Goal: Task Accomplishment & Management: Complete application form

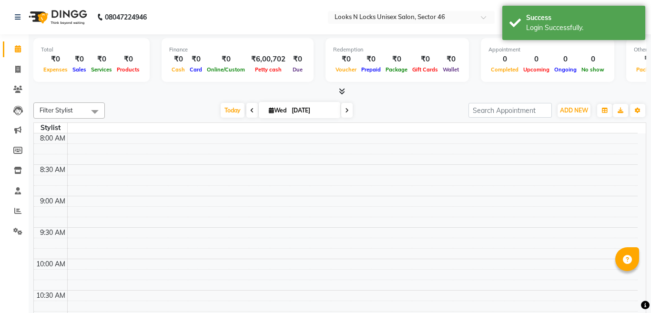
select select "en"
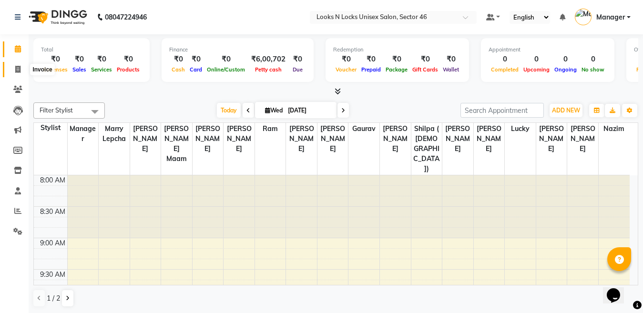
click at [17, 69] on icon at bounding box center [17, 69] width 5 height 7
select select "service"
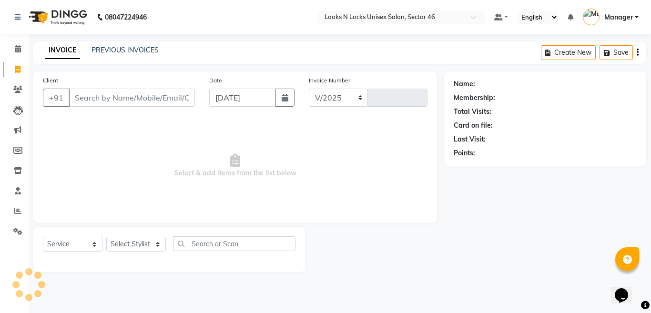
select select "3904"
type input "0909"
click at [287, 97] on icon "button" at bounding box center [285, 98] width 7 height 8
select select "9"
select select "2025"
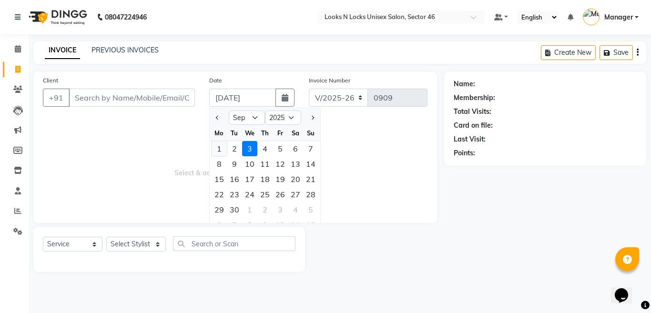
click at [218, 152] on div "1" at bounding box center [219, 148] width 15 height 15
type input "[DATE]"
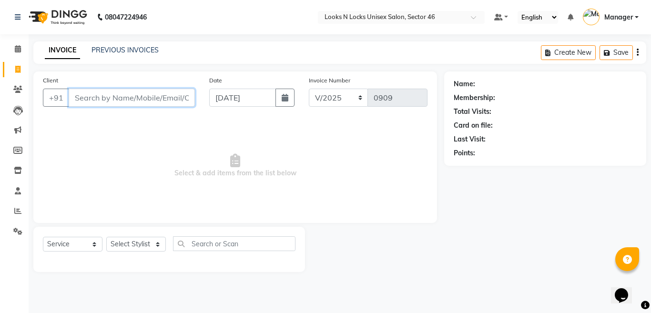
click at [148, 97] on input "Client" at bounding box center [132, 98] width 126 height 18
click at [157, 99] on input "Client" at bounding box center [132, 98] width 126 height 18
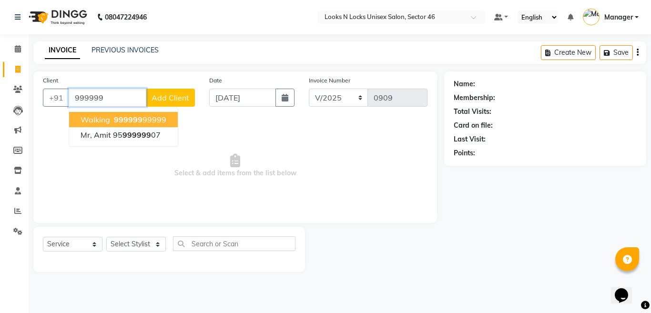
click at [145, 121] on ngb-highlight "999999 99999" at bounding box center [139, 120] width 54 height 10
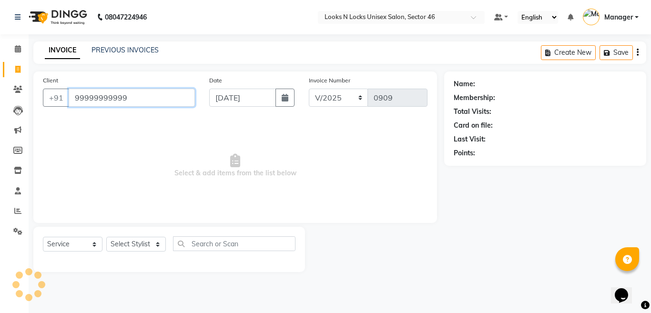
type input "99999999999"
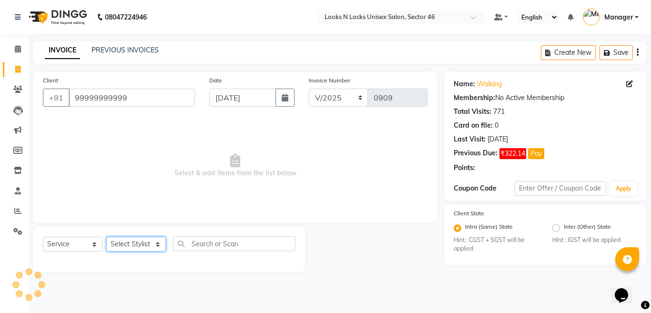
click at [130, 245] on select "Select Stylist [PERSON_NAME] Aalam Sheikh [PERSON_NAME] [PERSON_NAME] [PERSON_N…" at bounding box center [136, 244] width 60 height 15
select select "85595"
click at [106, 237] on select "Select Stylist [PERSON_NAME] Aalam Sheikh [PERSON_NAME] [PERSON_NAME] [PERSON_N…" at bounding box center [136, 244] width 60 height 15
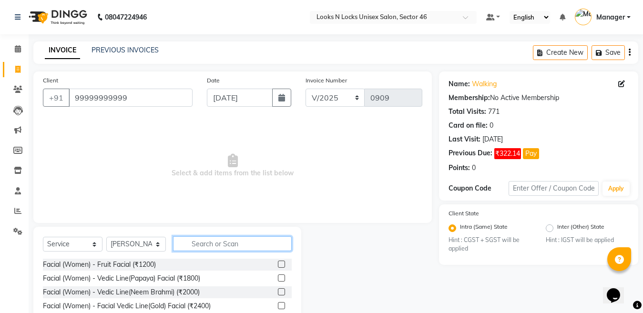
click at [234, 237] on input "text" at bounding box center [232, 243] width 119 height 15
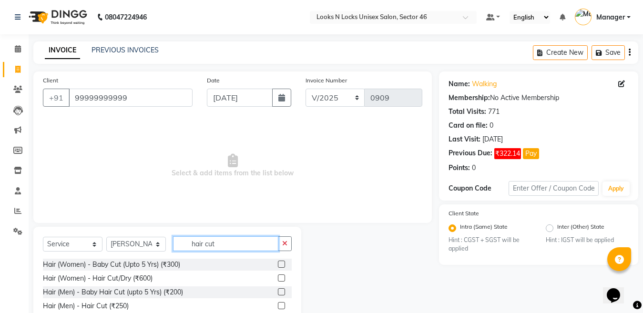
type input "hair cut"
click at [279, 306] on label at bounding box center [281, 305] width 7 height 7
click at [279, 306] on input "checkbox" at bounding box center [281, 306] width 6 height 6
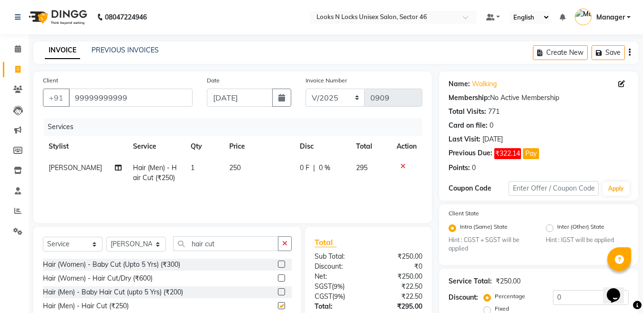
checkbox input "false"
click at [231, 244] on input "hair cut" at bounding box center [225, 243] width 105 height 15
type input "h"
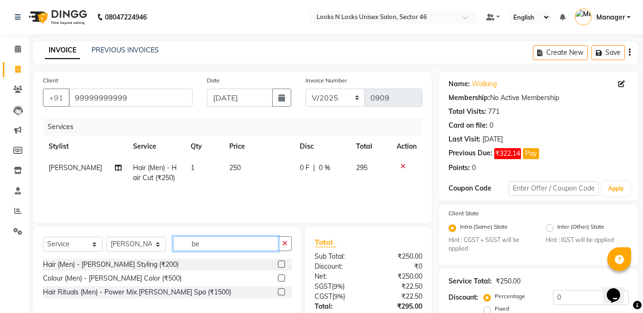
type input "be"
click at [279, 265] on label at bounding box center [281, 264] width 7 height 7
click at [279, 265] on input "checkbox" at bounding box center [281, 265] width 6 height 6
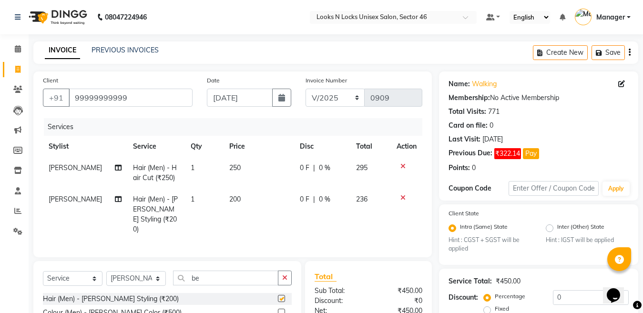
checkbox input "false"
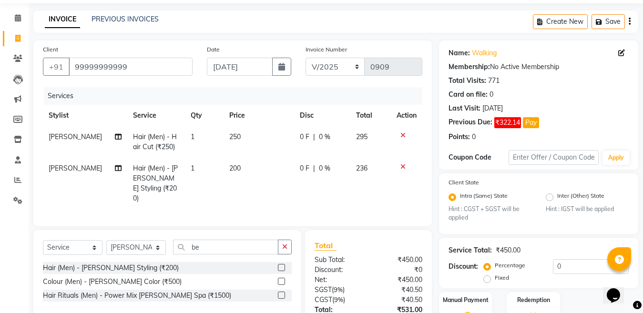
scroll to position [48, 0]
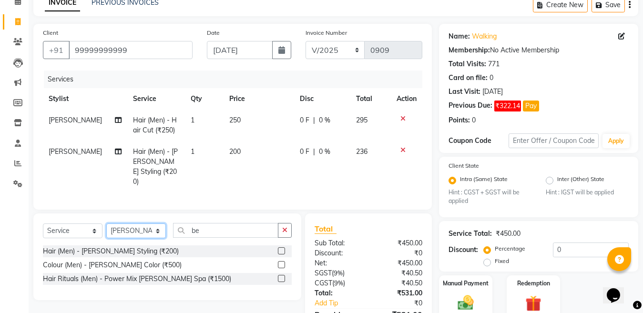
click at [138, 229] on select "Select Stylist [PERSON_NAME] Aalam Sheikh [PERSON_NAME] [PERSON_NAME] [PERSON_N…" at bounding box center [136, 231] width 60 height 15
select select "69067"
click at [106, 224] on select "Select Stylist [PERSON_NAME] Aalam Sheikh [PERSON_NAME] [PERSON_NAME] [PERSON_N…" at bounding box center [136, 231] width 60 height 15
click at [217, 227] on input "be" at bounding box center [225, 230] width 105 height 15
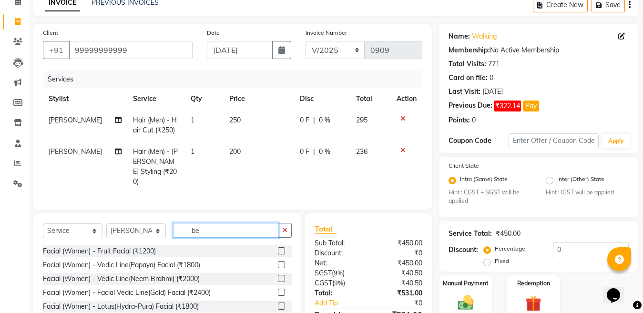
type input "b"
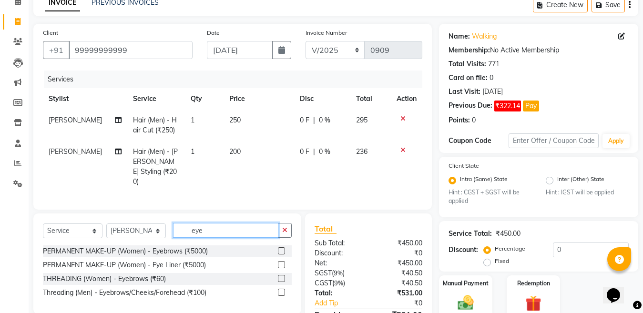
type input "eye"
click at [281, 276] on label at bounding box center [281, 278] width 7 height 7
click at [281, 276] on input "checkbox" at bounding box center [281, 279] width 6 height 6
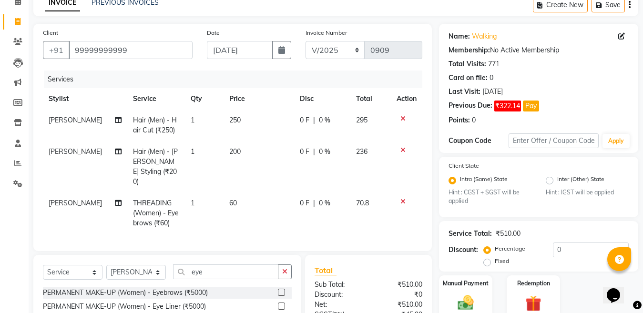
checkbox input "false"
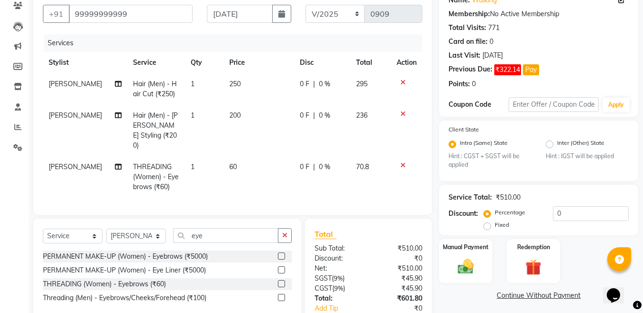
scroll to position [142, 0]
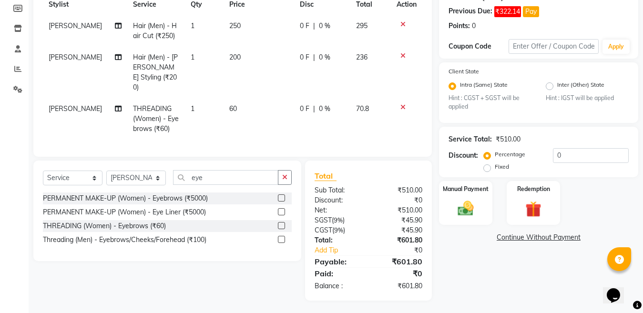
click at [587, 146] on div "Service Total: ₹510.00 Discount: Percentage Fixed 0" at bounding box center [539, 152] width 180 height 43
click at [582, 150] on input "0" at bounding box center [591, 155] width 76 height 15
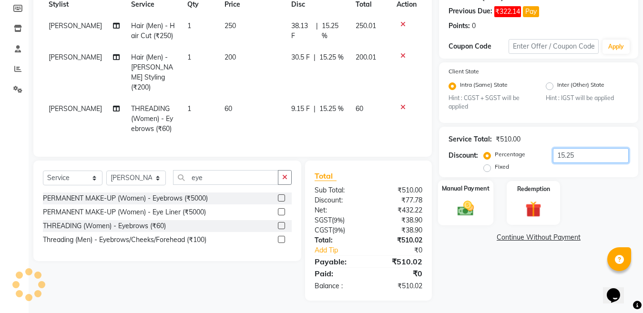
type input "15.25"
click at [461, 212] on img at bounding box center [465, 208] width 27 height 19
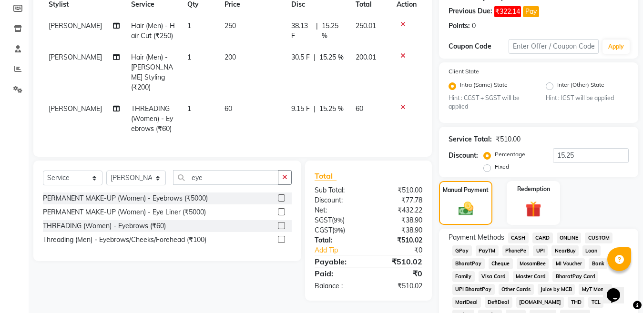
click at [567, 238] on span "ONLINE" at bounding box center [569, 238] width 25 height 11
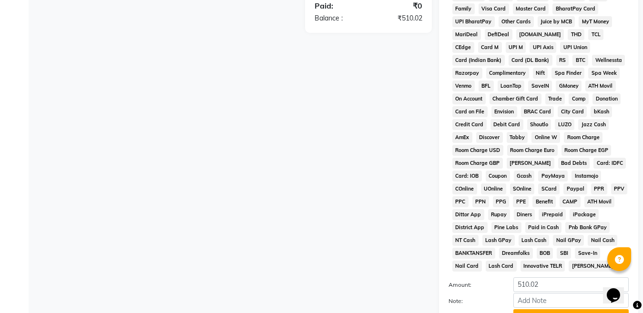
scroll to position [495, 0]
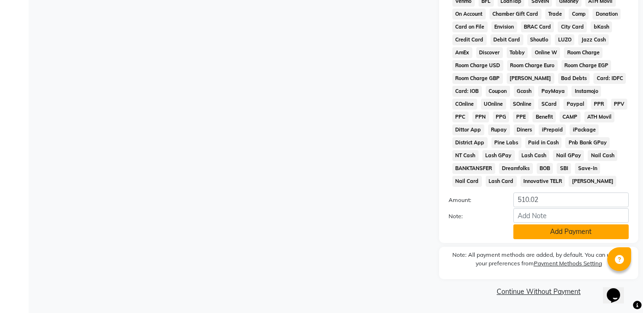
click at [561, 233] on button "Add Payment" at bounding box center [570, 232] width 115 height 15
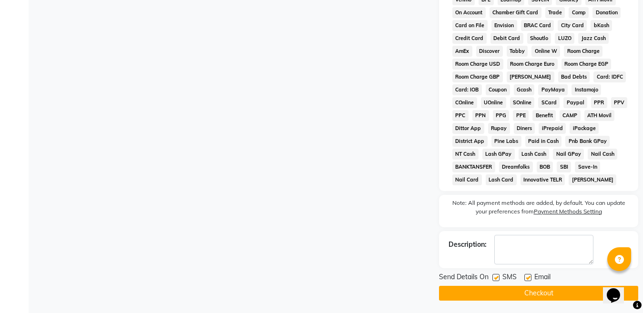
scroll to position [498, 0]
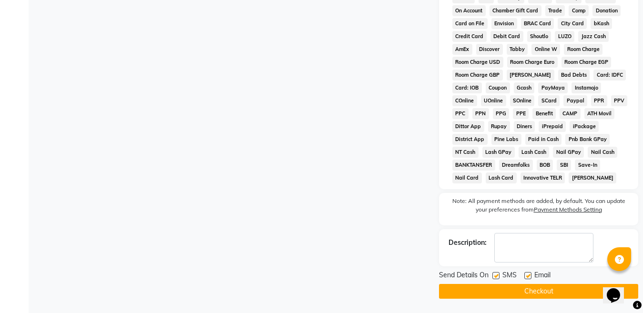
click at [524, 295] on button "Checkout" at bounding box center [538, 291] width 199 height 15
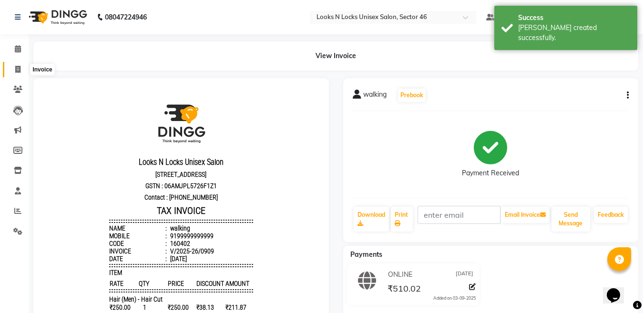
click at [21, 66] on span at bounding box center [18, 69] width 17 height 11
select select "service"
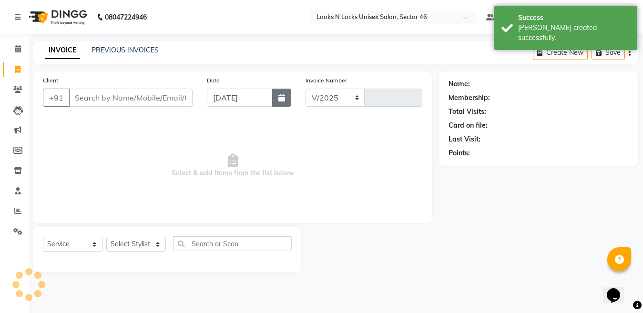
select select "3904"
type input "0910"
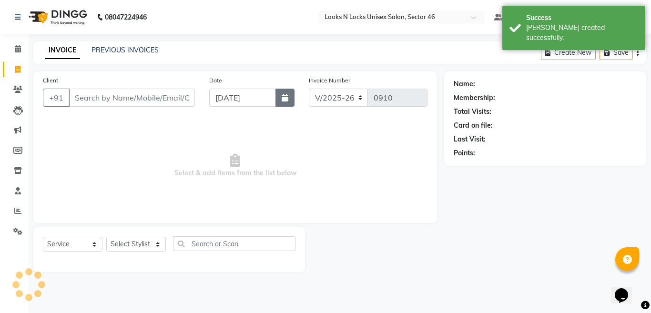
click at [291, 98] on button "button" at bounding box center [285, 98] width 19 height 18
select select "9"
select select "2025"
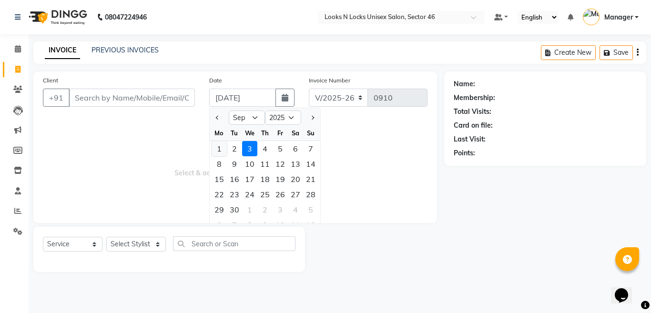
click at [216, 148] on div "1" at bounding box center [219, 148] width 15 height 15
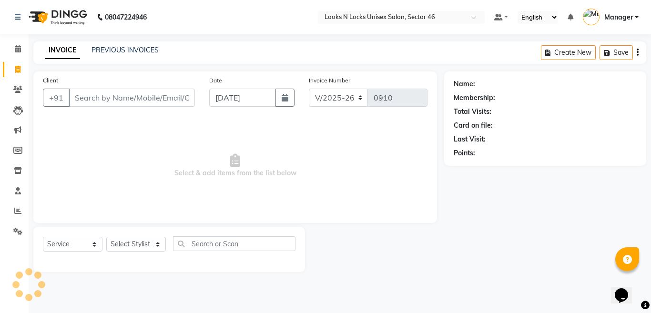
type input "[DATE]"
click at [103, 99] on input "Client" at bounding box center [132, 98] width 126 height 18
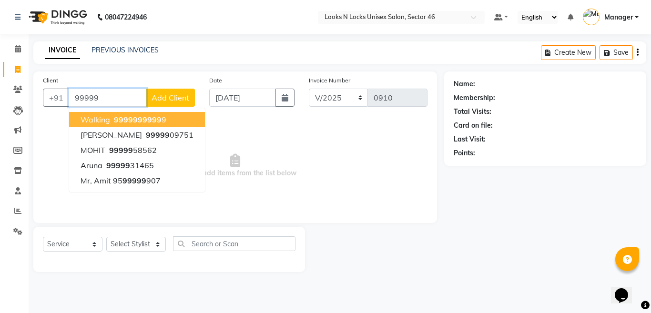
click at [108, 118] on span "walking" at bounding box center [96, 120] width 30 height 10
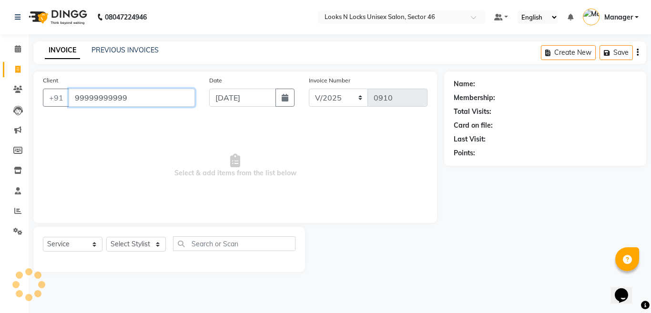
type input "99999999999"
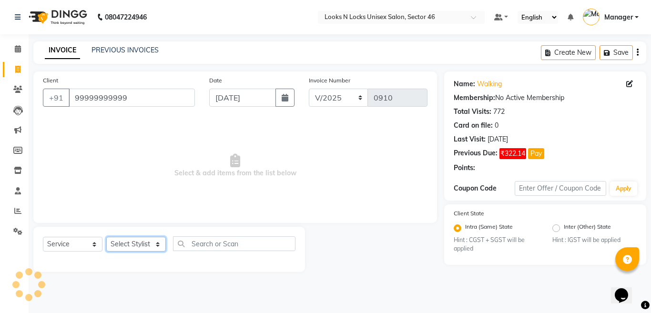
click at [132, 248] on select "Select Stylist [PERSON_NAME] Aalam Sheikh [PERSON_NAME] [PERSON_NAME] [PERSON_N…" at bounding box center [136, 244] width 60 height 15
select select "27638"
click at [106, 237] on select "Select Stylist [PERSON_NAME] Aalam Sheikh [PERSON_NAME] [PERSON_NAME] [PERSON_N…" at bounding box center [136, 244] width 60 height 15
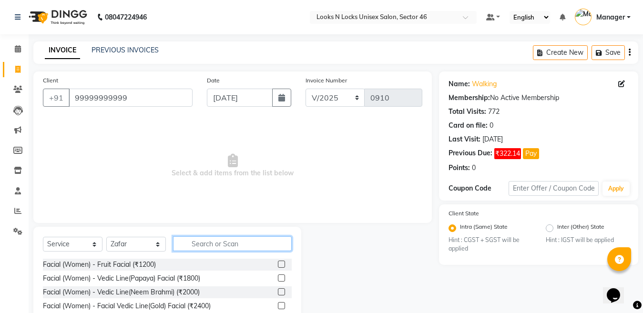
click at [240, 243] on input "text" at bounding box center [232, 243] width 119 height 15
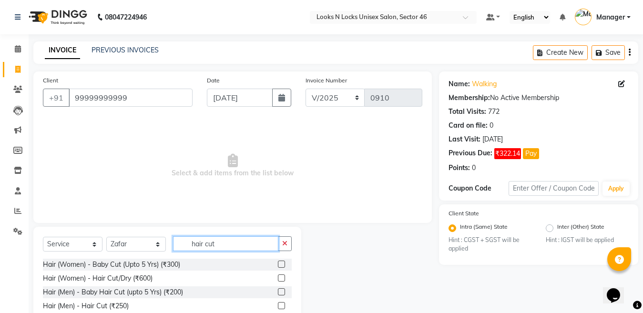
type input "hair cut"
click at [281, 307] on label at bounding box center [281, 305] width 7 height 7
click at [281, 307] on input "checkbox" at bounding box center [281, 306] width 6 height 6
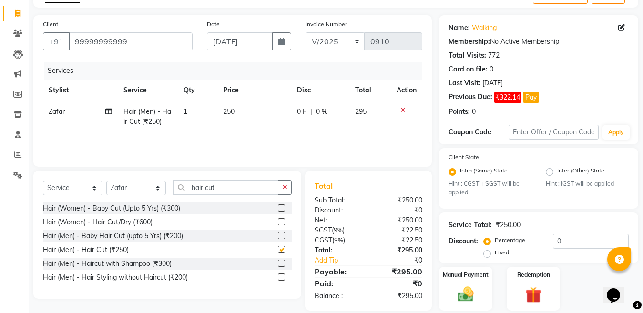
checkbox input "false"
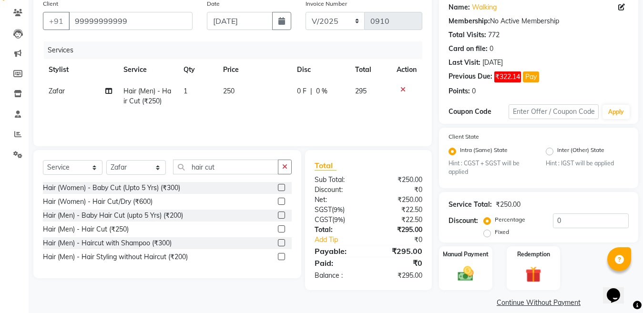
scroll to position [88, 0]
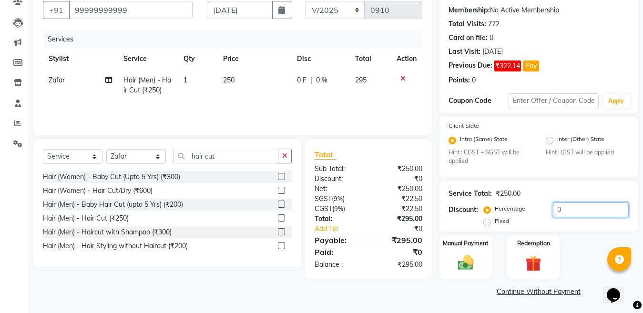
click at [603, 213] on input "0" at bounding box center [591, 210] width 76 height 15
type input "15.25"
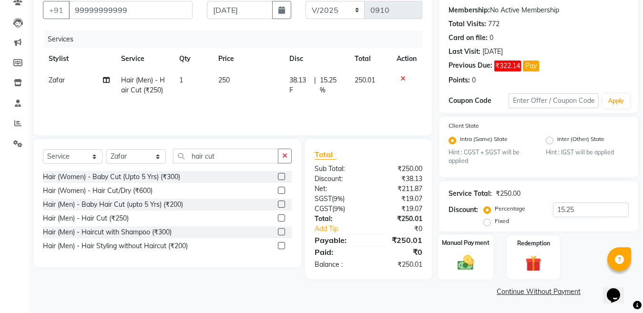
click at [466, 266] on img at bounding box center [465, 263] width 27 height 19
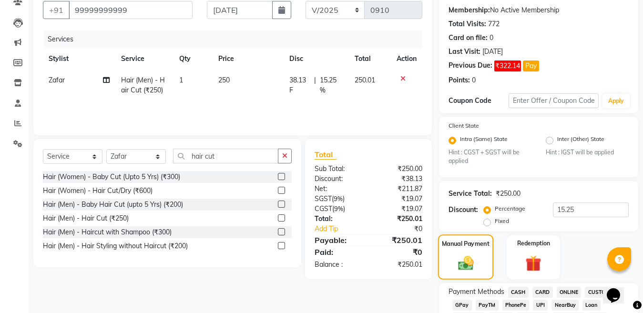
scroll to position [135, 0]
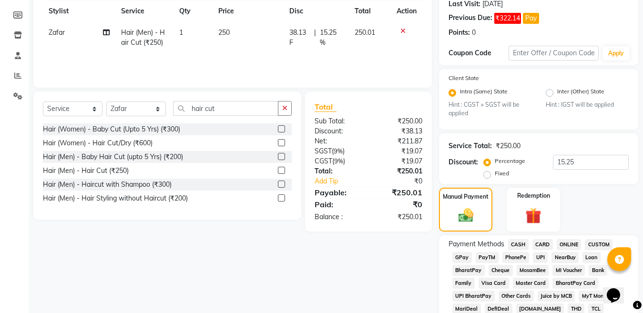
click at [518, 244] on span "CASH" at bounding box center [518, 244] width 20 height 11
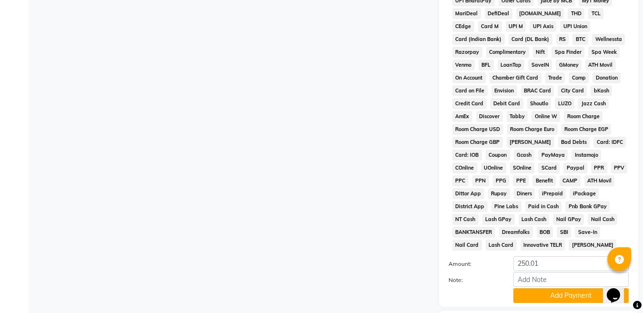
scroll to position [495, 0]
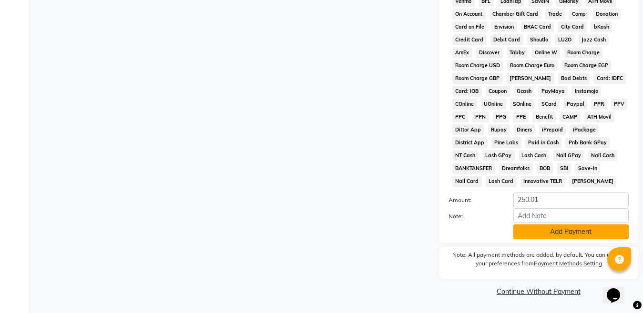
click at [567, 236] on button "Add Payment" at bounding box center [570, 232] width 115 height 15
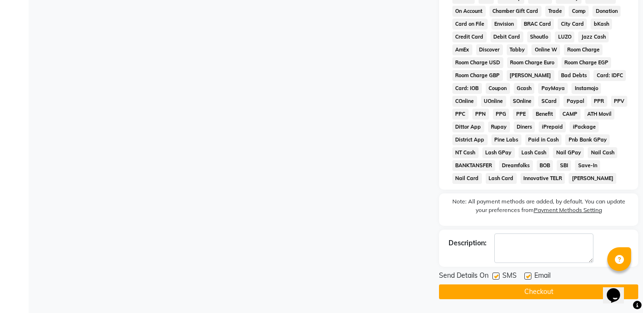
scroll to position [498, 0]
click at [525, 286] on button "Checkout" at bounding box center [538, 291] width 199 height 15
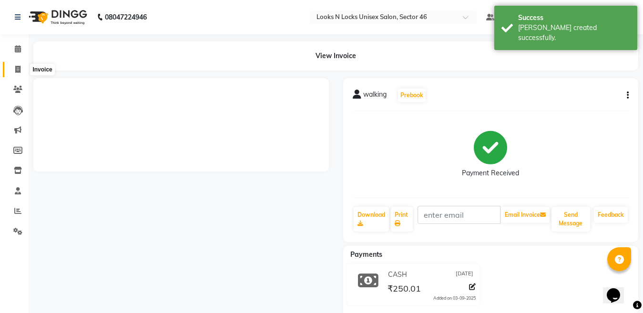
click at [16, 69] on icon at bounding box center [17, 69] width 5 height 7
select select "service"
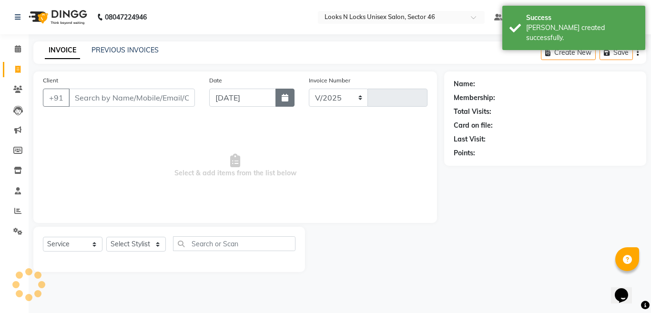
select select "3904"
type input "0911"
click at [286, 100] on icon "button" at bounding box center [285, 98] width 7 height 8
select select "9"
select select "2025"
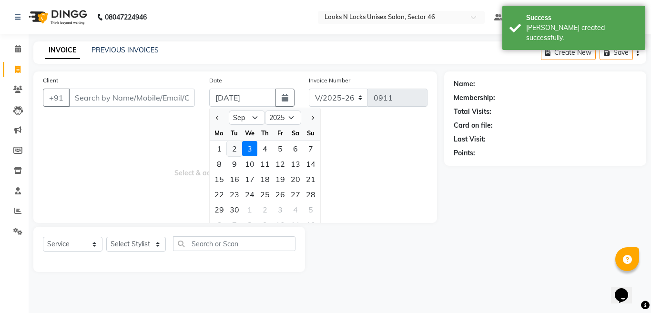
click at [234, 148] on div "2" at bounding box center [234, 148] width 15 height 15
type input "02-09-2025"
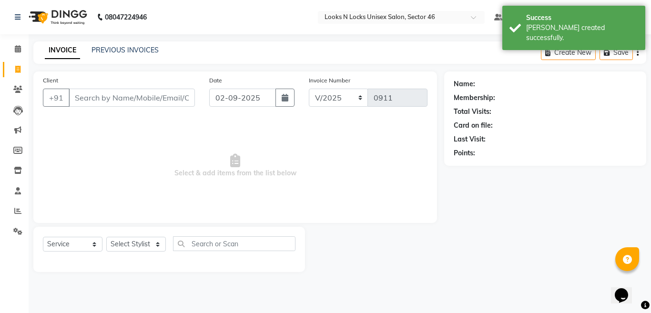
click at [122, 85] on div "Client +91" at bounding box center [119, 94] width 166 height 39
click at [127, 94] on input "Client" at bounding box center [132, 98] width 126 height 18
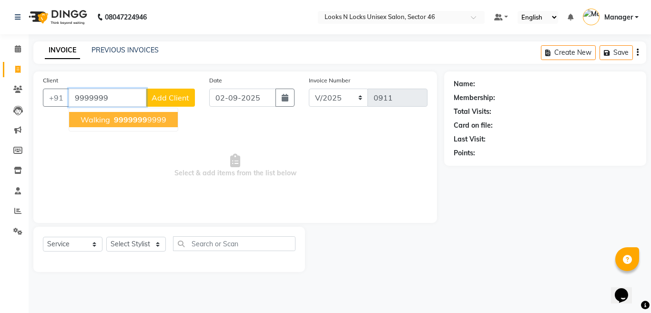
click at [121, 124] on span "9999999" at bounding box center [130, 120] width 33 height 10
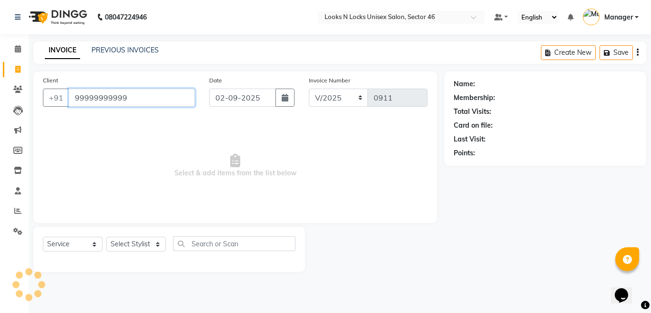
type input "99999999999"
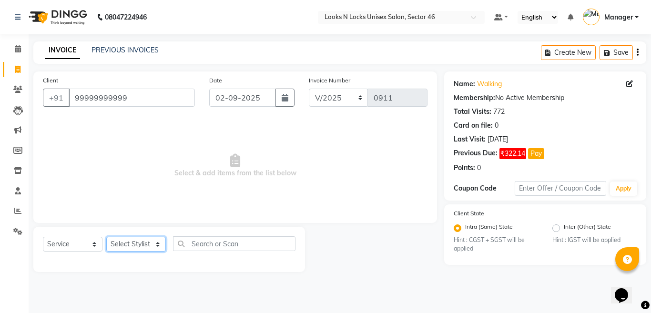
drag, startPoint x: 132, startPoint y: 245, endPoint x: 132, endPoint y: 239, distance: 6.7
click at [132, 245] on select "Select Stylist [PERSON_NAME] Aalam Sheikh [PERSON_NAME] [PERSON_NAME] [PERSON_N…" at bounding box center [136, 244] width 60 height 15
select select "87806"
click at [106, 237] on select "Select Stylist [PERSON_NAME] Aalam Sheikh [PERSON_NAME] [PERSON_NAME] [PERSON_N…" at bounding box center [136, 244] width 60 height 15
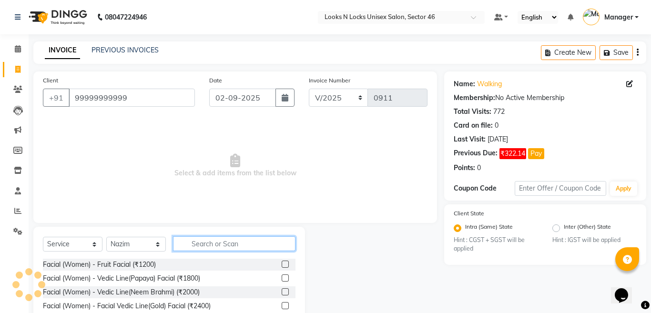
click at [228, 245] on input "text" at bounding box center [234, 243] width 123 height 15
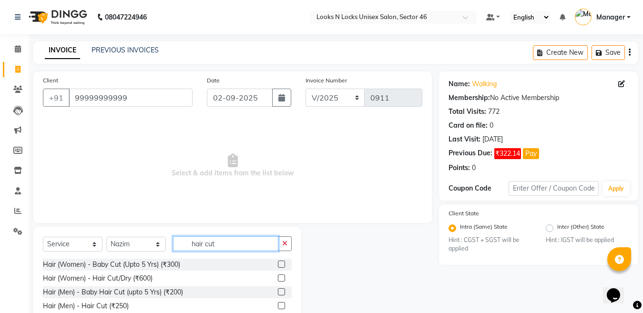
type input "hair cut"
click at [281, 307] on label at bounding box center [281, 305] width 7 height 7
click at [281, 307] on input "checkbox" at bounding box center [281, 306] width 6 height 6
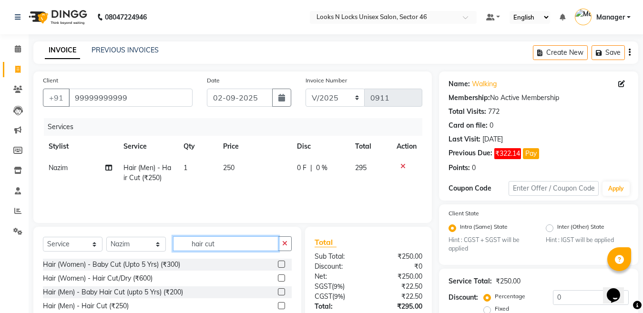
checkbox input "false"
click at [238, 247] on input "hair cut" at bounding box center [225, 243] width 105 height 15
type input "h"
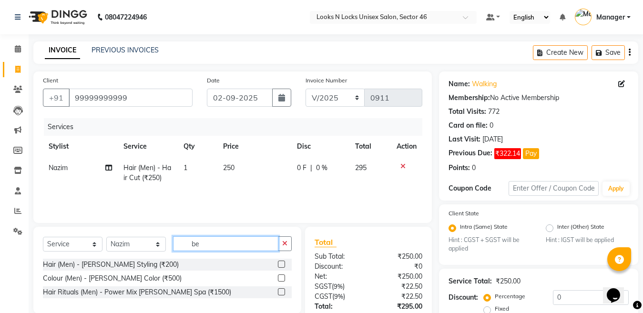
type input "be"
click at [280, 266] on label at bounding box center [281, 264] width 7 height 7
click at [280, 266] on input "checkbox" at bounding box center [281, 265] width 6 height 6
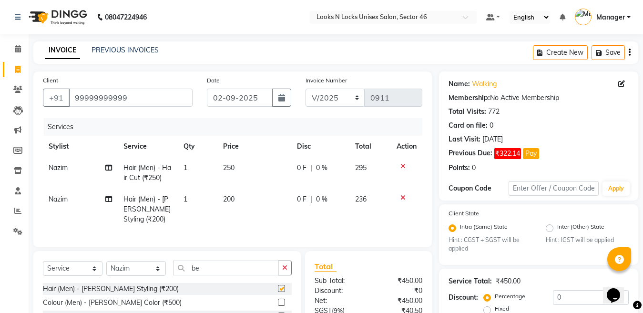
checkbox input "false"
drag, startPoint x: 131, startPoint y: 278, endPoint x: 131, endPoint y: 270, distance: 8.1
click at [131, 276] on select "Select Stylist [PERSON_NAME] Aalam Sheikh [PERSON_NAME] [PERSON_NAME] [PERSON_N…" at bounding box center [136, 268] width 60 height 15
select select "58125"
click at [106, 269] on select "Select Stylist [PERSON_NAME] Aalam Sheikh [PERSON_NAME] [PERSON_NAME] [PERSON_N…" at bounding box center [136, 268] width 60 height 15
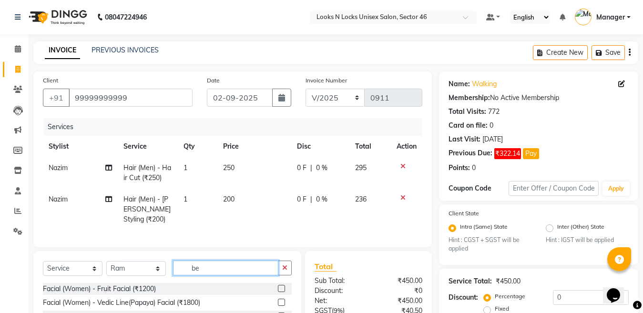
click at [217, 276] on input "be" at bounding box center [225, 268] width 105 height 15
type input "b"
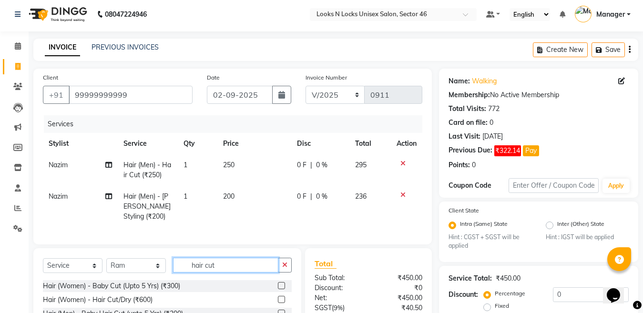
scroll to position [95, 0]
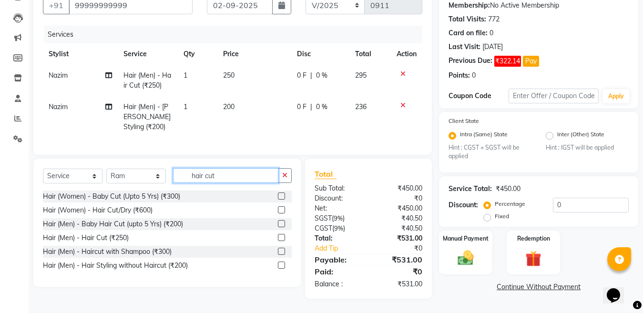
type input "hair cut"
click at [281, 241] on label at bounding box center [281, 237] width 7 height 7
click at [281, 241] on input "checkbox" at bounding box center [281, 238] width 6 height 6
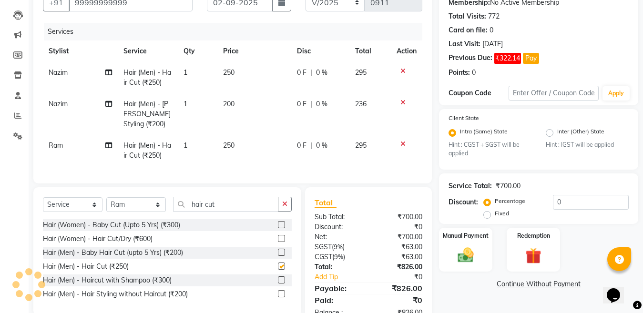
checkbox input "false"
click at [241, 211] on input "hair cut" at bounding box center [225, 204] width 105 height 15
type input "h"
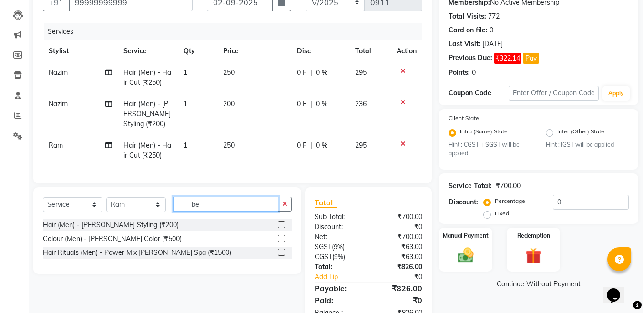
type input "be"
click at [280, 228] on label at bounding box center [281, 224] width 7 height 7
click at [280, 228] on input "checkbox" at bounding box center [281, 225] width 6 height 6
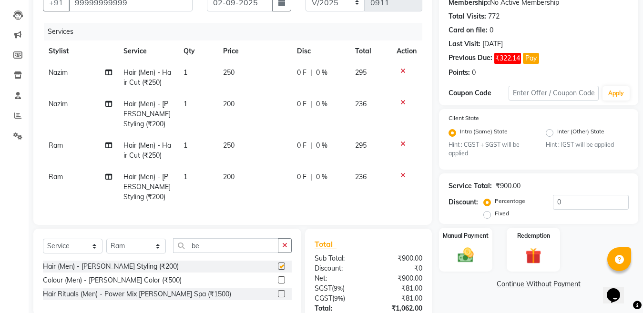
checkbox input "false"
click at [130, 254] on select "Select Stylist [PERSON_NAME] Aalam Sheikh [PERSON_NAME] [PERSON_NAME] [PERSON_N…" at bounding box center [136, 246] width 60 height 15
select select "70289"
click at [106, 247] on select "Select Stylist [PERSON_NAME] Aalam Sheikh [PERSON_NAME] [PERSON_NAME] [PERSON_N…" at bounding box center [136, 246] width 60 height 15
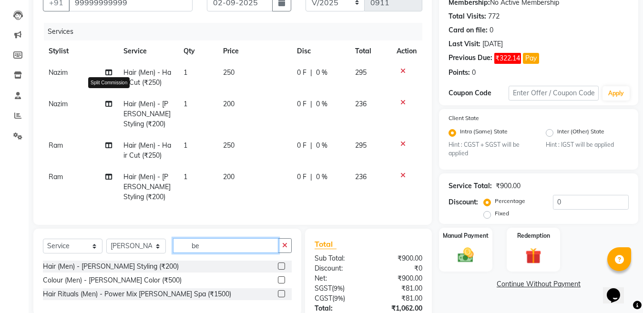
click at [231, 253] on input "be" at bounding box center [225, 245] width 105 height 15
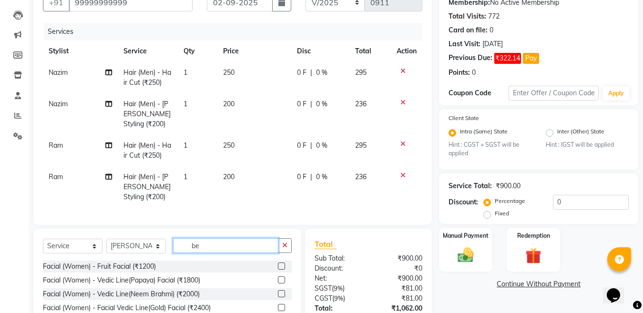
type input "b"
type input "touch"
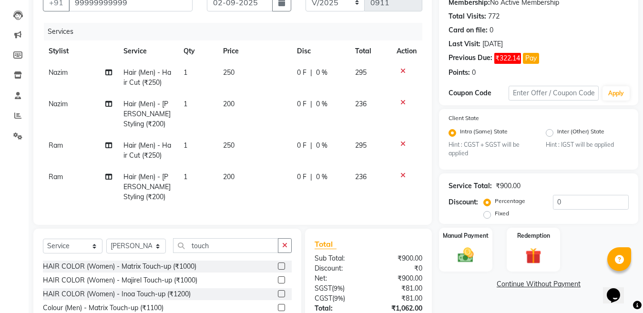
click at [280, 297] on label at bounding box center [281, 293] width 7 height 7
click at [280, 297] on input "checkbox" at bounding box center [281, 294] width 6 height 6
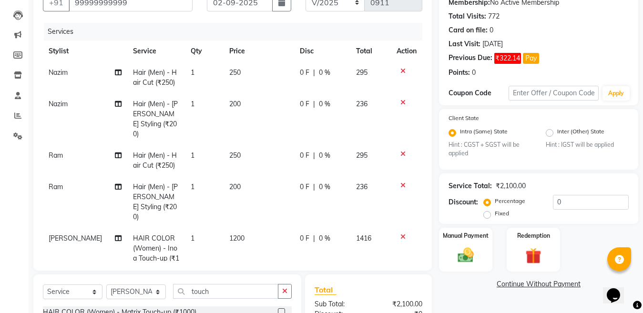
checkbox input "false"
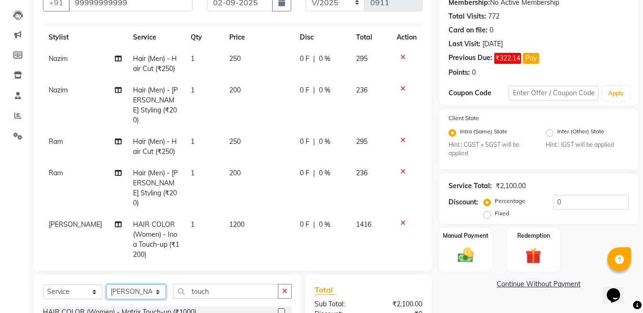
click at [135, 292] on select "Select Stylist [PERSON_NAME] Aalam Sheikh [PERSON_NAME] [PERSON_NAME] [PERSON_N…" at bounding box center [136, 292] width 60 height 15
select select "69067"
click at [106, 285] on select "Select Stylist [PERSON_NAME] Aalam Sheikh [PERSON_NAME] [PERSON_NAME] [PERSON_N…" at bounding box center [136, 292] width 60 height 15
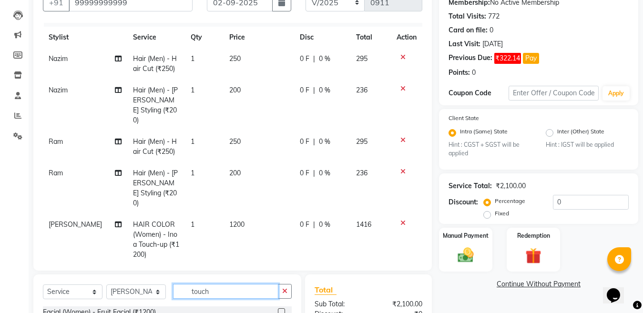
click at [232, 294] on input "touch" at bounding box center [225, 291] width 105 height 15
type input "t"
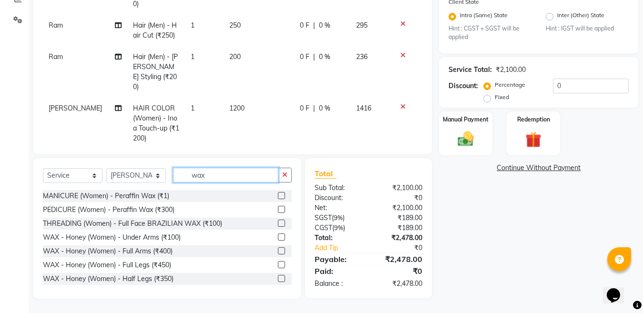
type input "wax"
click at [278, 208] on label at bounding box center [281, 209] width 7 height 7
click at [278, 208] on input "checkbox" at bounding box center [281, 210] width 6 height 6
checkbox input "false"
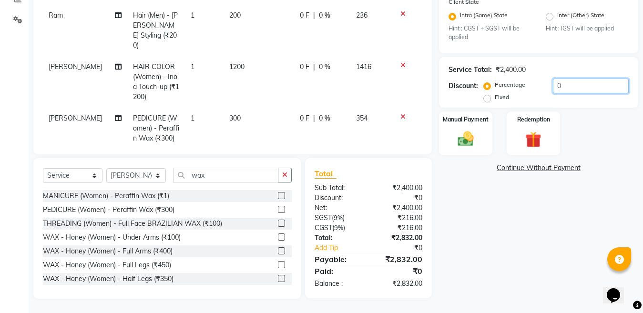
click at [582, 85] on input "0" at bounding box center [591, 86] width 76 height 15
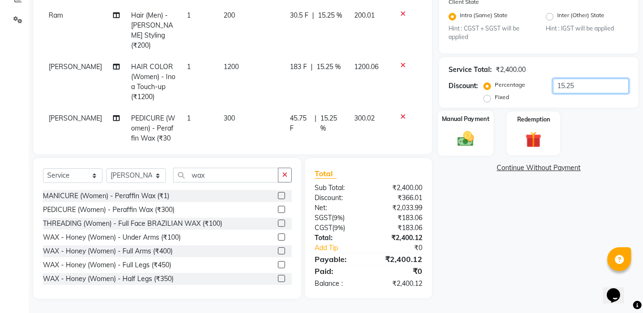
type input "15.25"
click at [462, 141] on img at bounding box center [465, 139] width 27 height 19
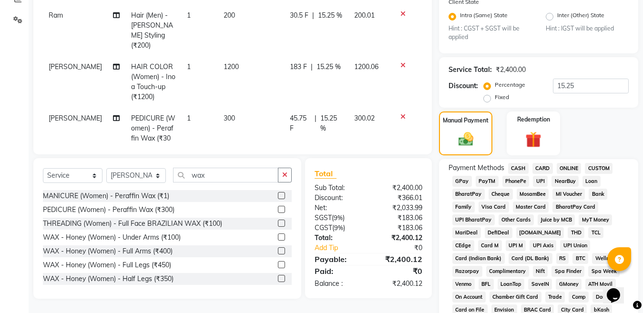
click at [568, 164] on span "ONLINE" at bounding box center [569, 168] width 25 height 11
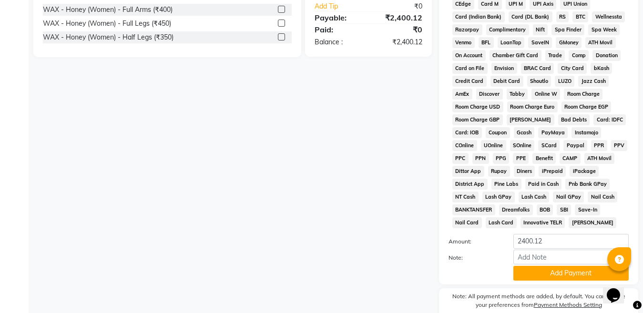
scroll to position [495, 0]
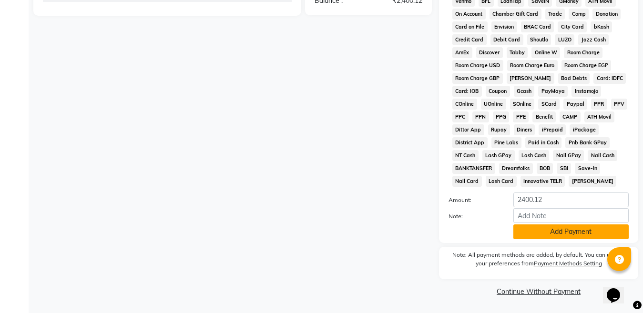
click at [538, 229] on button "Add Payment" at bounding box center [570, 232] width 115 height 15
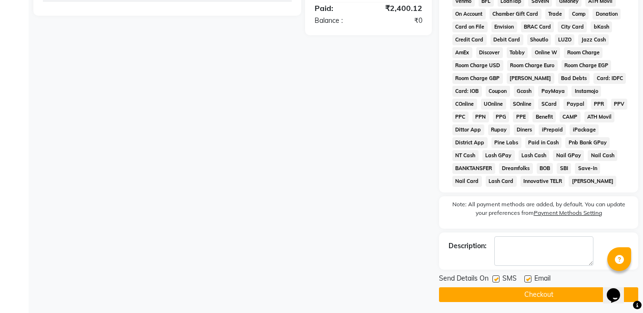
click at [532, 298] on button "Checkout" at bounding box center [538, 294] width 199 height 15
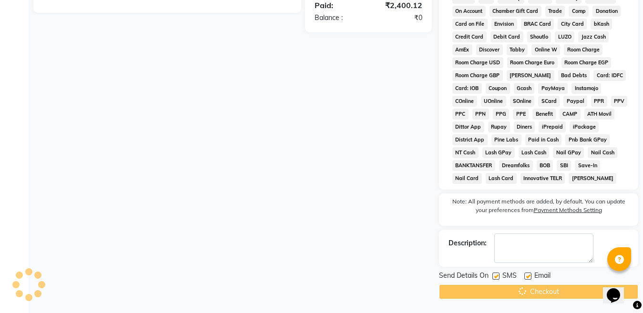
scroll to position [498, 0]
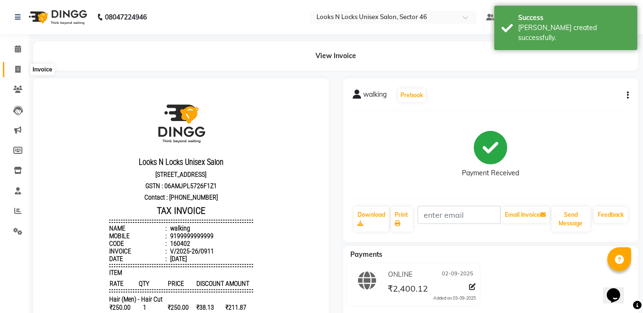
click at [20, 65] on span at bounding box center [18, 69] width 17 height 11
select select "service"
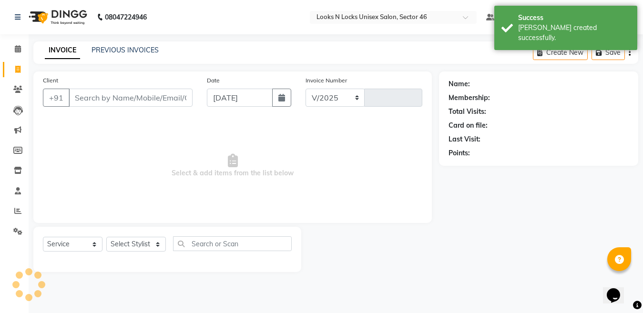
select select "3904"
type input "0912"
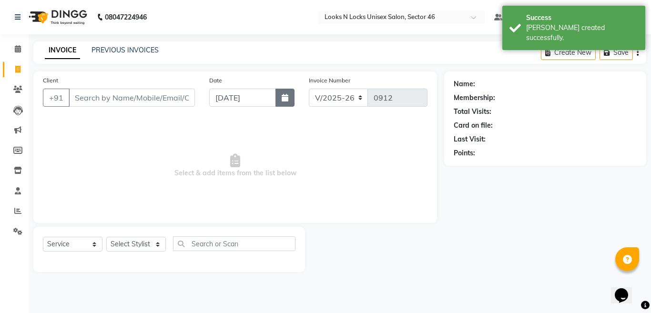
click at [290, 100] on button "button" at bounding box center [285, 98] width 19 height 18
select select "9"
select select "2025"
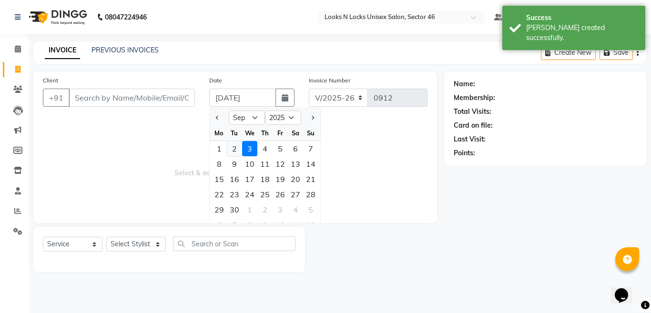
click at [234, 148] on div "2" at bounding box center [234, 148] width 15 height 15
type input "02-09-2025"
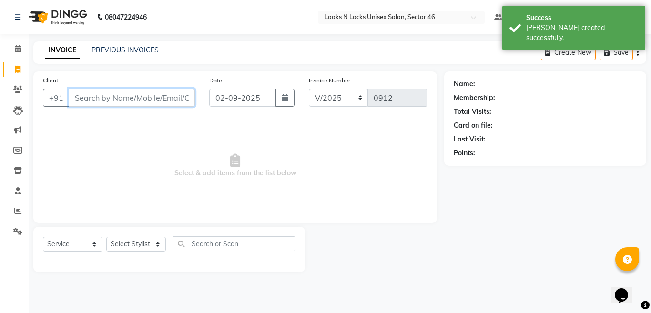
click at [151, 98] on input "Client" at bounding box center [132, 98] width 126 height 18
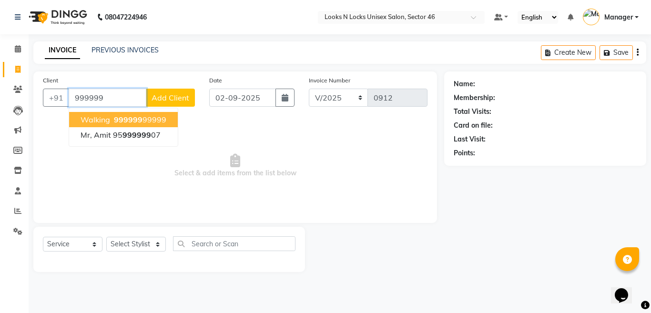
click at [116, 122] on span "999999" at bounding box center [128, 120] width 29 height 10
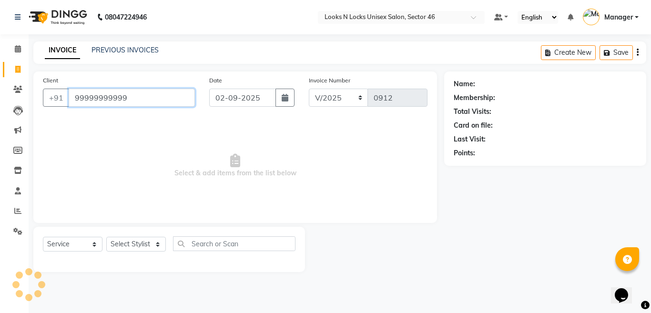
type input "99999999999"
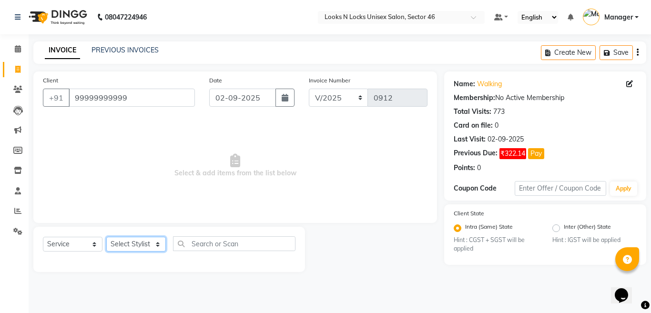
click at [134, 247] on select "Select Stylist [PERSON_NAME] Aalam Sheikh [PERSON_NAME] [PERSON_NAME] [PERSON_N…" at bounding box center [136, 244] width 60 height 15
select select "45338"
click at [106, 237] on select "Select Stylist [PERSON_NAME] Aalam Sheikh [PERSON_NAME] [PERSON_NAME] [PERSON_N…" at bounding box center [136, 244] width 60 height 15
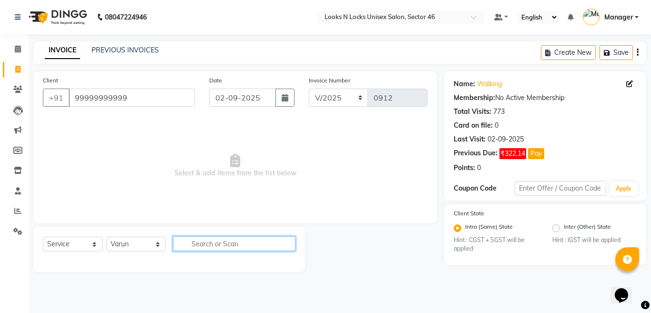
click at [253, 239] on input "text" at bounding box center [234, 243] width 123 height 15
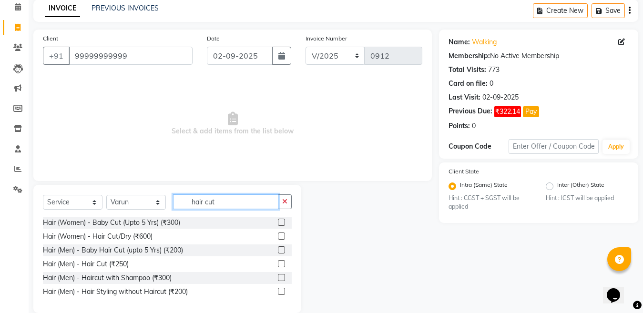
scroll to position [48, 0]
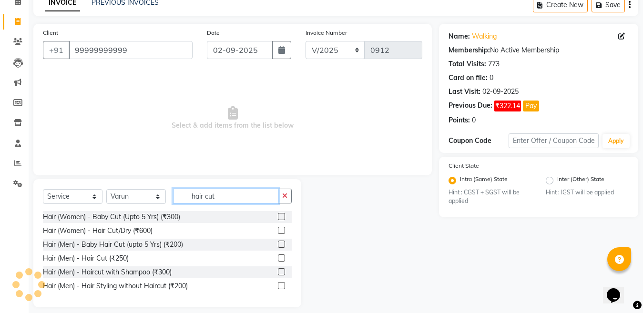
type input "hair cut"
click at [281, 260] on label at bounding box center [281, 258] width 7 height 7
click at [281, 260] on input "checkbox" at bounding box center [281, 258] width 6 height 6
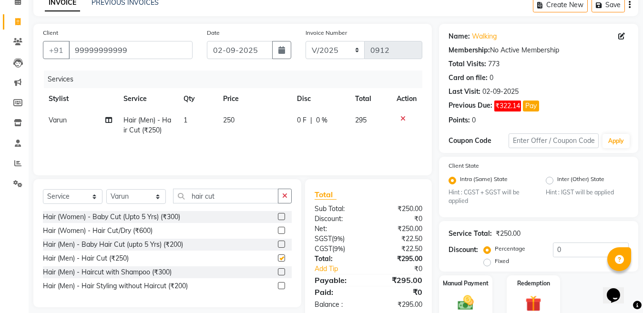
checkbox input "false"
click at [230, 197] on input "hair cut" at bounding box center [225, 196] width 105 height 15
type input "h"
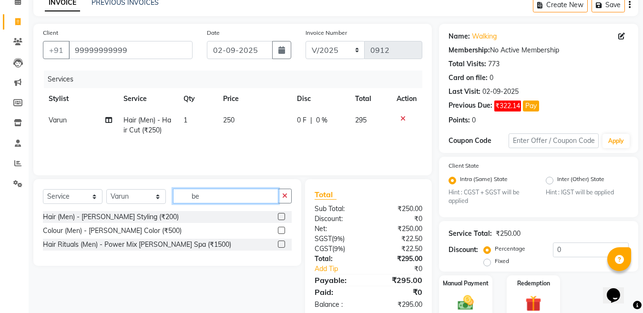
type input "be"
click at [281, 219] on label at bounding box center [281, 216] width 7 height 7
click at [281, 219] on input "checkbox" at bounding box center [281, 217] width 6 height 6
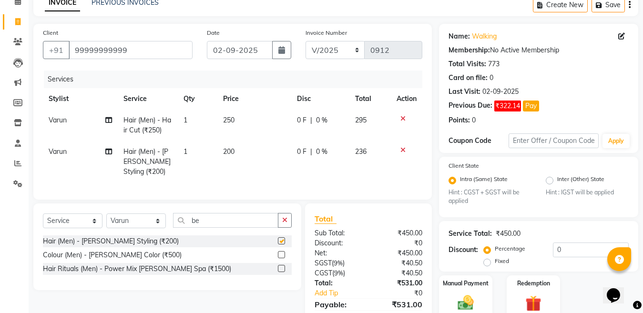
checkbox input "false"
click at [141, 228] on select "Select Stylist [PERSON_NAME] Aalam Sheikh [PERSON_NAME] [PERSON_NAME] [PERSON_N…" at bounding box center [136, 221] width 60 height 15
select select "69067"
click at [106, 222] on select "Select Stylist [PERSON_NAME] Aalam Sheikh [PERSON_NAME] [PERSON_NAME] [PERSON_N…" at bounding box center [136, 221] width 60 height 15
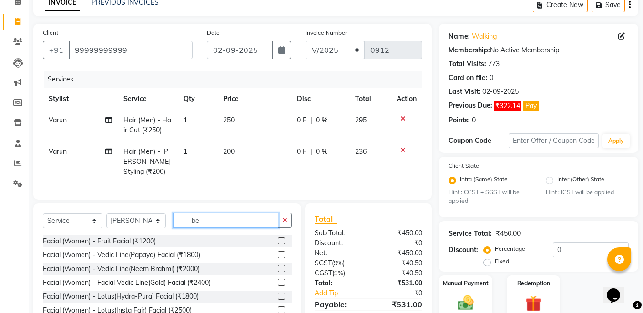
click at [224, 228] on input "be" at bounding box center [225, 220] width 105 height 15
type input "b"
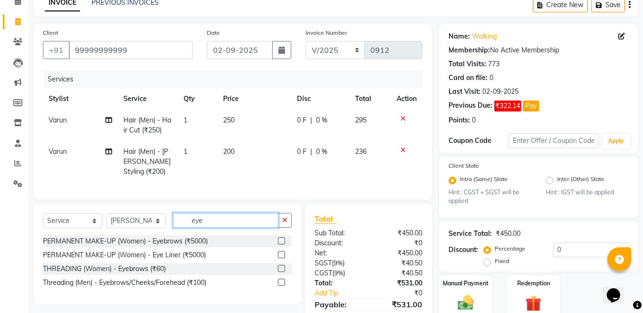
type input "eye"
click at [279, 272] on label at bounding box center [281, 268] width 7 height 7
click at [279, 272] on input "checkbox" at bounding box center [281, 269] width 6 height 6
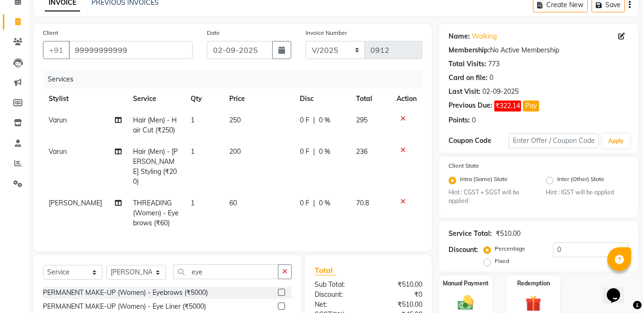
checkbox input "false"
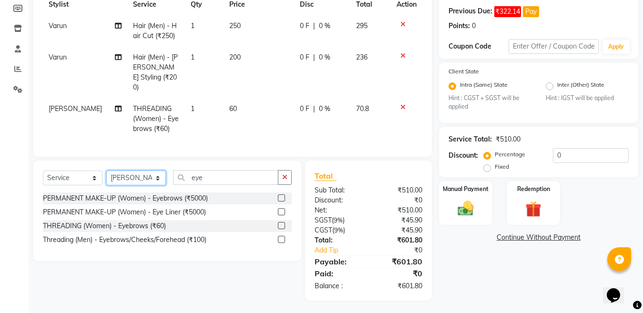
click at [140, 181] on select "Select Stylist [PERSON_NAME] Aalam Sheikh [PERSON_NAME] [PERSON_NAME] [PERSON_N…" at bounding box center [136, 178] width 60 height 15
select select "87806"
click at [106, 171] on select "Select Stylist [PERSON_NAME] Aalam Sheikh [PERSON_NAME] [PERSON_NAME] [PERSON_N…" at bounding box center [136, 178] width 60 height 15
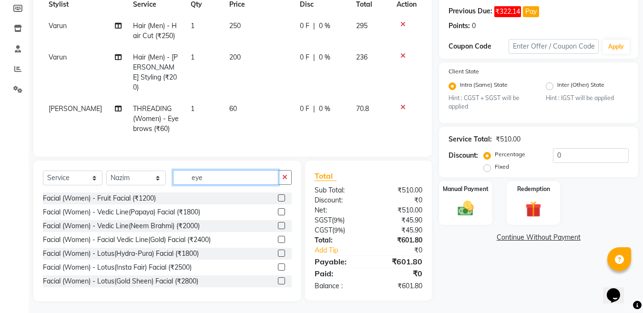
click at [241, 170] on input "eye" at bounding box center [225, 177] width 105 height 15
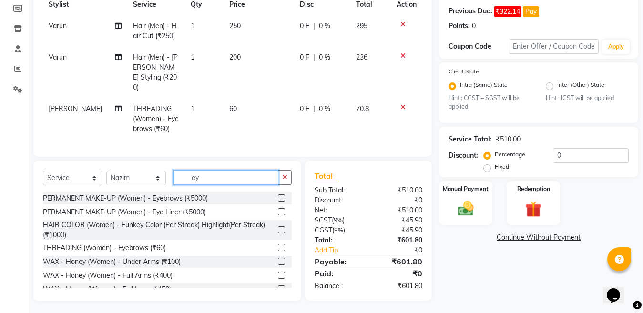
type input "e"
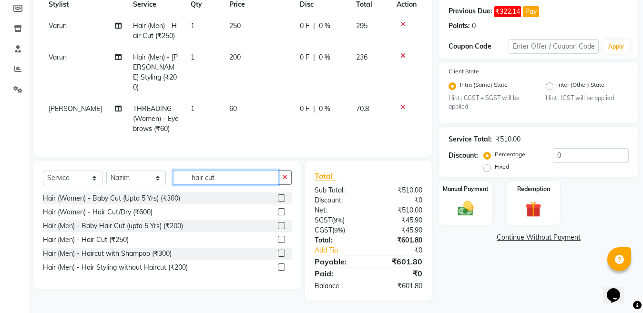
type input "hair cut"
click at [282, 253] on label at bounding box center [281, 253] width 7 height 7
click at [282, 253] on input "checkbox" at bounding box center [281, 254] width 6 height 6
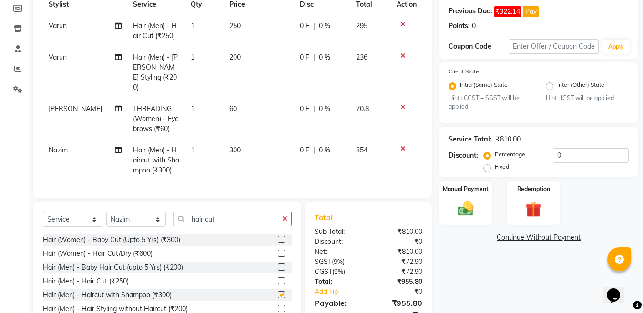
checkbox input "false"
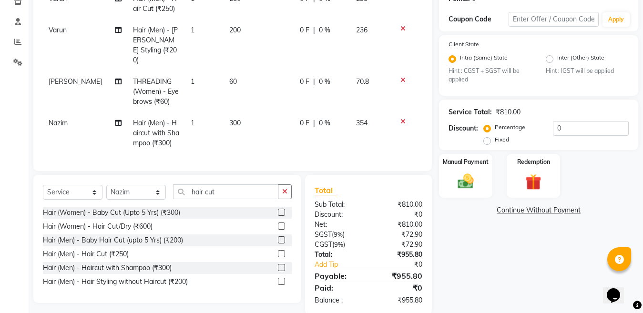
scroll to position [184, 0]
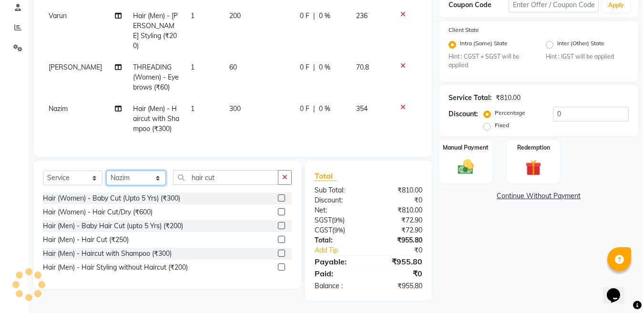
click at [139, 178] on select "Select Stylist [PERSON_NAME] Aalam Sheikh [PERSON_NAME] [PERSON_NAME] [PERSON_N…" at bounding box center [136, 178] width 60 height 15
click at [106, 171] on select "Select Stylist [PERSON_NAME] Aalam Sheikh [PERSON_NAME] [PERSON_NAME] [PERSON_N…" at bounding box center [136, 178] width 60 height 15
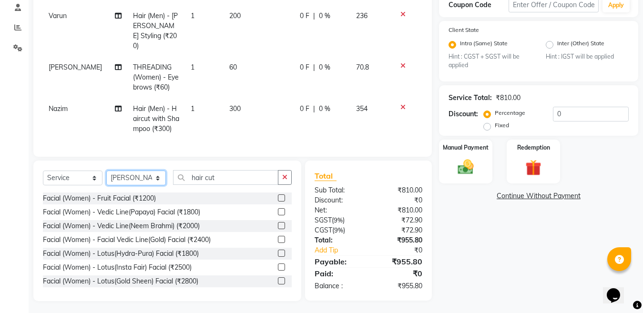
click at [135, 177] on select "Select Stylist [PERSON_NAME] Aalam Sheikh [PERSON_NAME] [PERSON_NAME] [PERSON_N…" at bounding box center [136, 178] width 60 height 15
select select "69067"
click at [106, 171] on select "Select Stylist [PERSON_NAME] Aalam Sheikh [PERSON_NAME] [PERSON_NAME] [PERSON_N…" at bounding box center [136, 178] width 60 height 15
click at [224, 164] on div "Select Service Product Membership Package Voucher Prepaid Gift Card Select Styl…" at bounding box center [167, 231] width 268 height 141
click at [227, 177] on input "hair cut" at bounding box center [225, 177] width 105 height 15
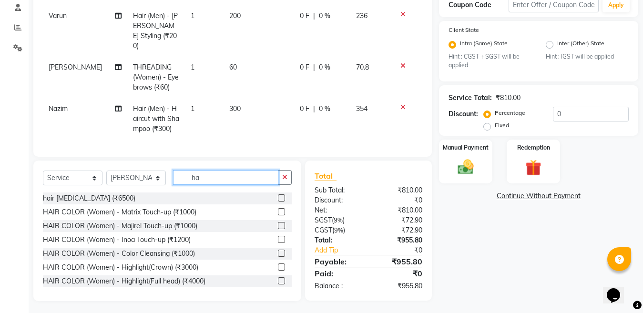
type input "h"
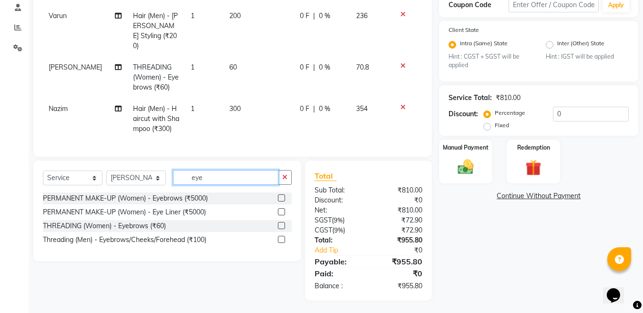
type input "eye"
click at [280, 225] on label at bounding box center [281, 225] width 7 height 7
click at [280, 225] on input "checkbox" at bounding box center [281, 226] width 6 height 6
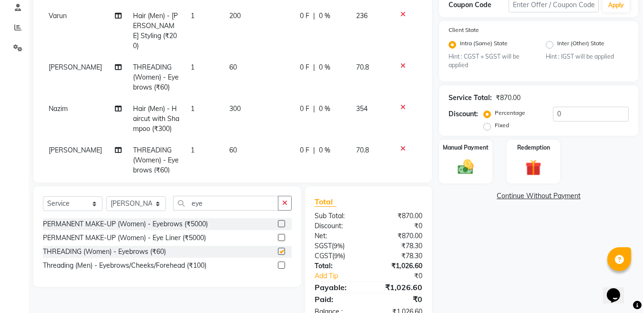
checkbox input "false"
click at [194, 143] on td "1" at bounding box center [204, 160] width 39 height 41
select select "69067"
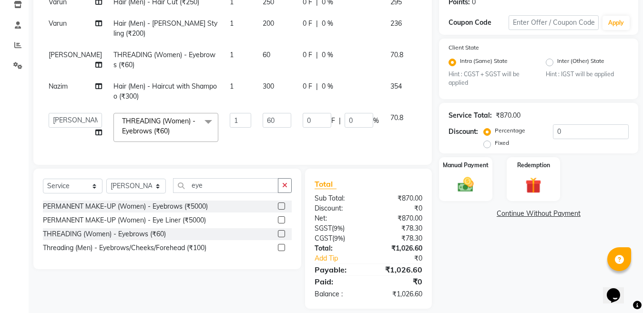
scroll to position [174, 0]
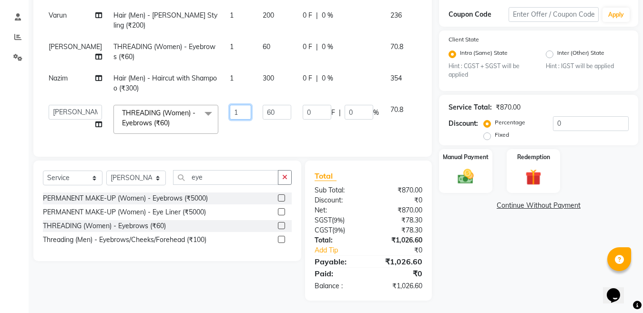
click at [230, 107] on input "1" at bounding box center [240, 112] width 21 height 15
type input "4"
click at [587, 123] on input "0" at bounding box center [591, 123] width 76 height 15
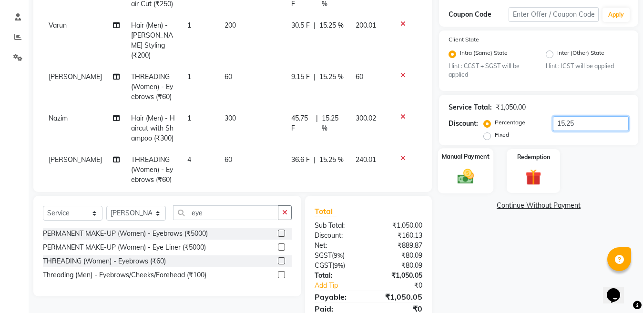
type input "15.25"
click at [461, 180] on img at bounding box center [465, 176] width 27 height 19
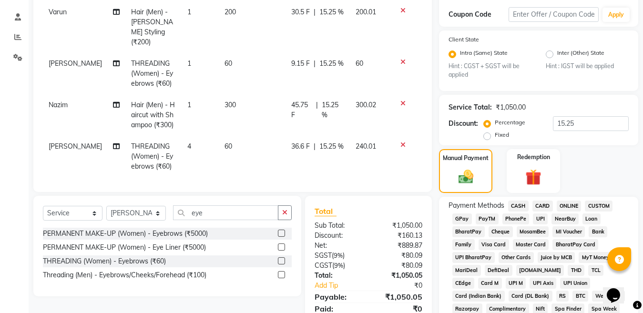
scroll to position [14, 0]
click at [560, 206] on span "ONLINE" at bounding box center [569, 206] width 25 height 11
click at [561, 206] on span "ONLINE" at bounding box center [569, 206] width 25 height 11
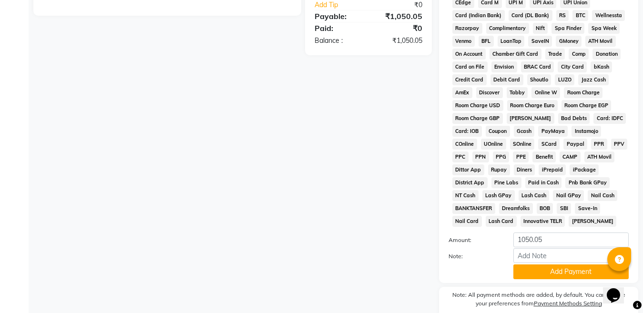
scroll to position [460, 0]
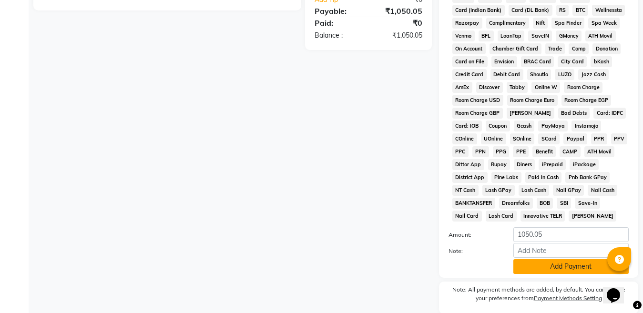
click at [562, 268] on button "Add Payment" at bounding box center [570, 266] width 115 height 15
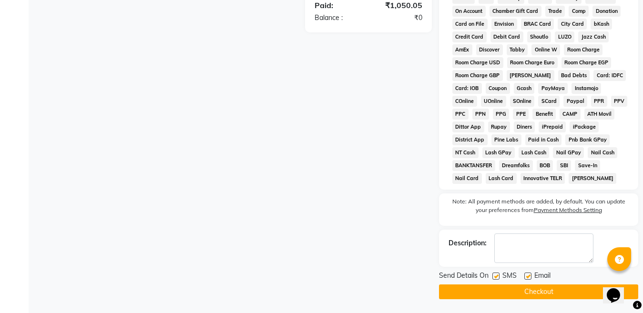
scroll to position [498, 0]
click at [536, 292] on button "Checkout" at bounding box center [538, 291] width 199 height 15
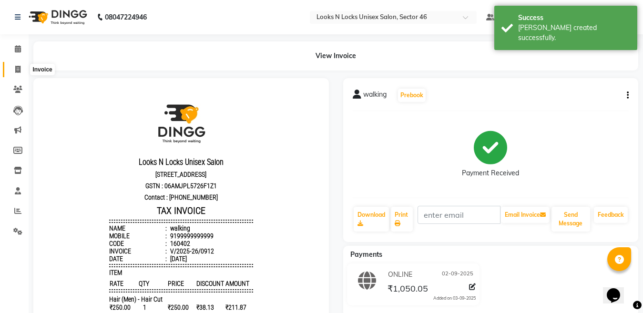
click at [17, 70] on icon at bounding box center [17, 69] width 5 height 7
select select "service"
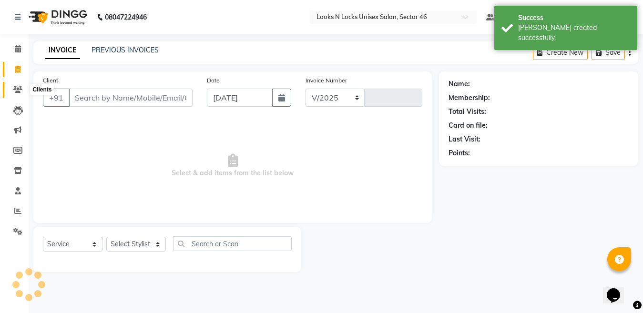
select select "3904"
type input "0913"
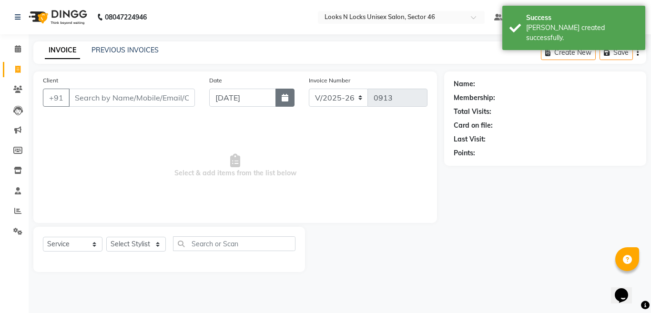
click at [285, 99] on icon "button" at bounding box center [285, 98] width 7 height 8
select select "9"
select select "2025"
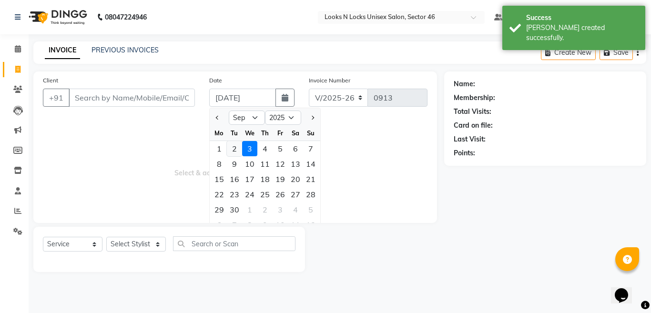
click at [235, 147] on div "2" at bounding box center [234, 148] width 15 height 15
type input "02-09-2025"
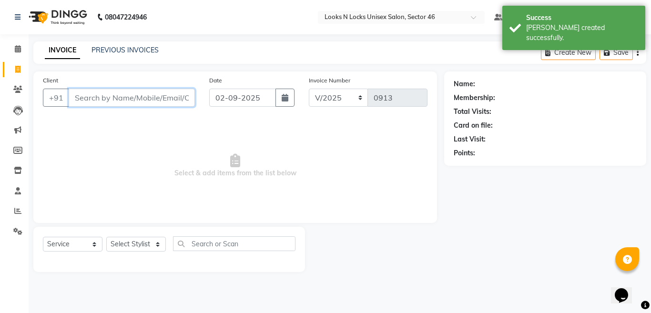
click at [166, 99] on input "Client" at bounding box center [132, 98] width 126 height 18
